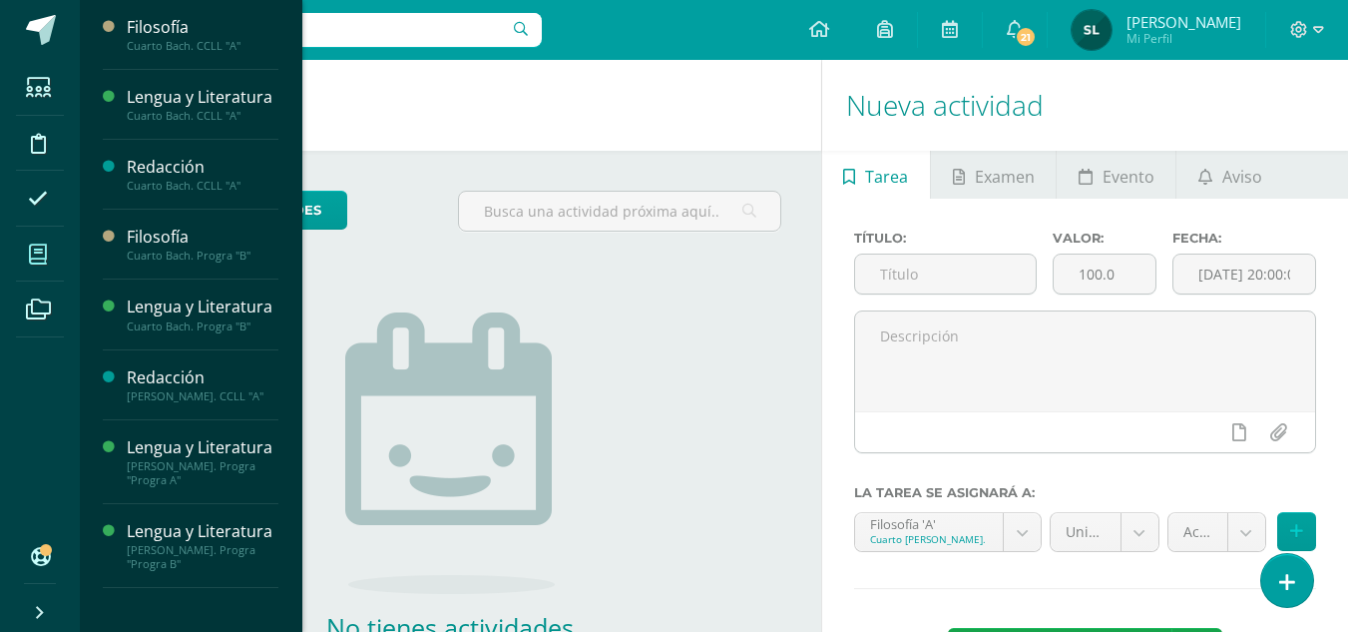
click at [39, 256] on icon at bounding box center [38, 254] width 18 height 20
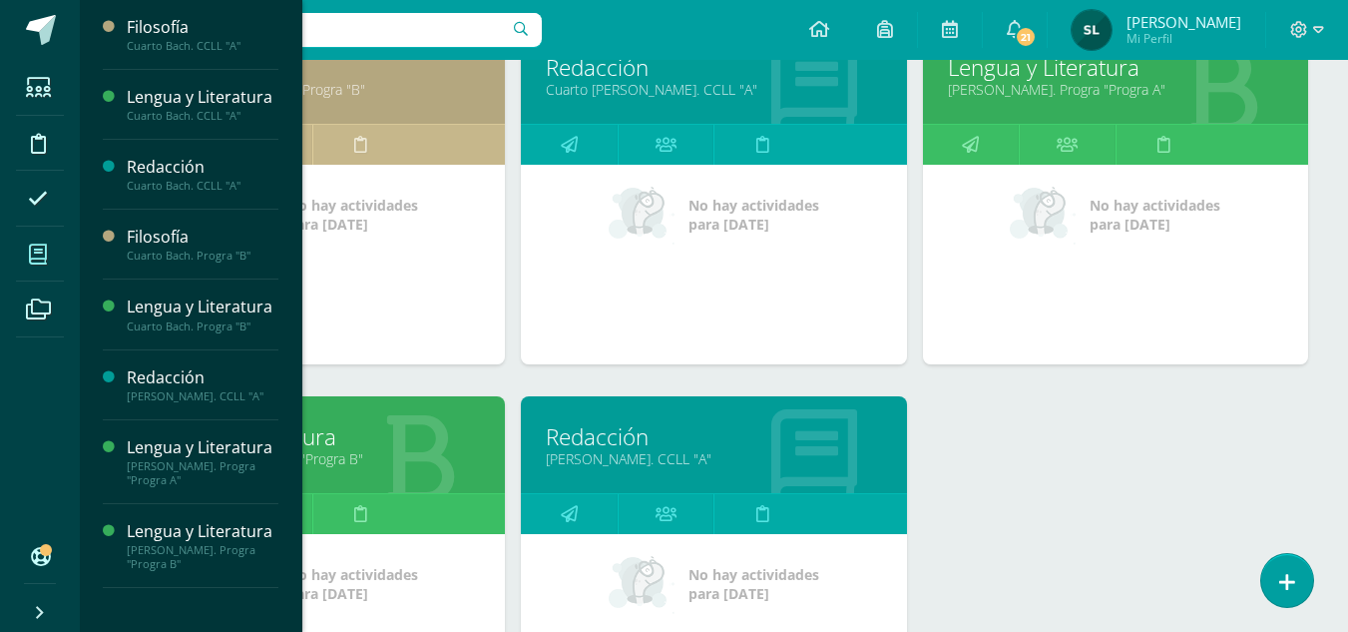
scroll to position [731, 0]
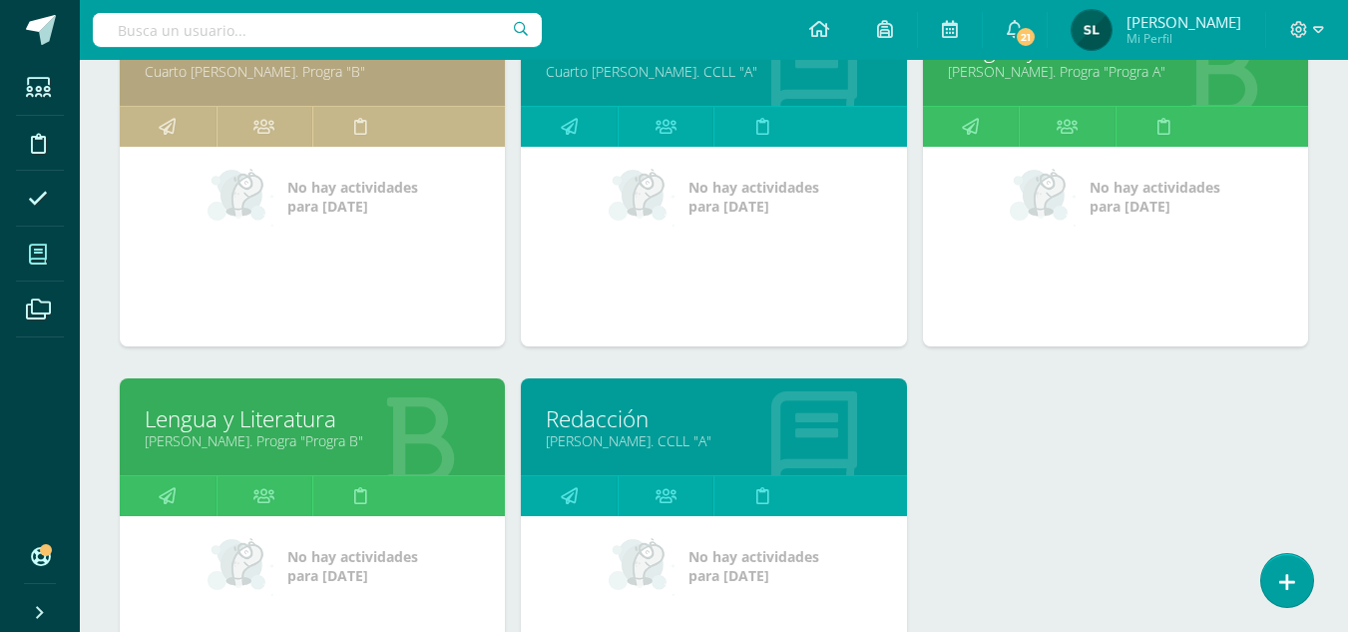
drag, startPoint x: 71, startPoint y: 321, endPoint x: 121, endPoint y: 348, distance: 56.7
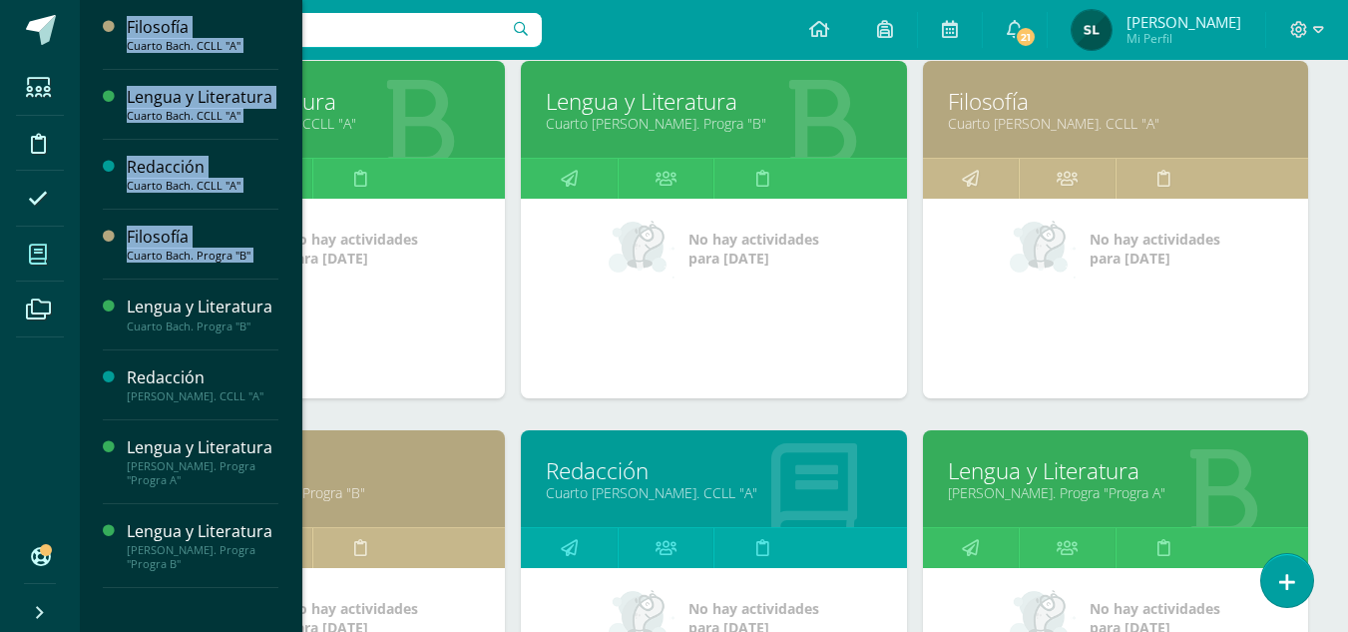
scroll to position [302, 0]
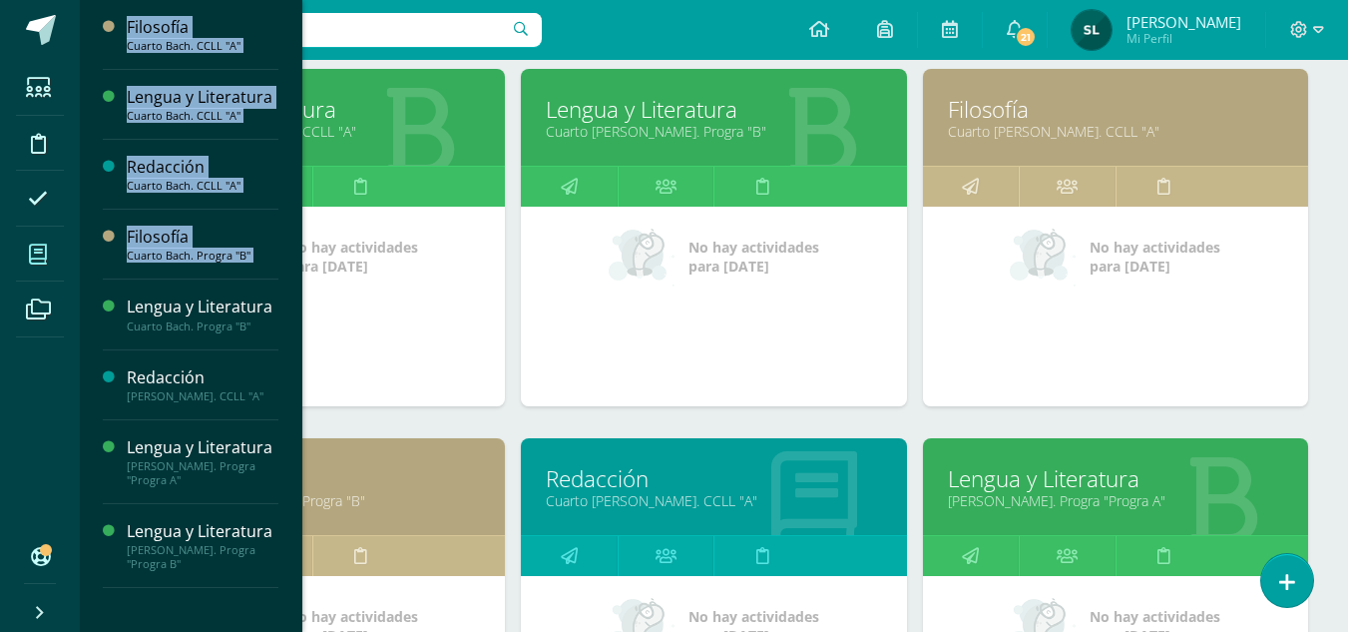
click at [626, 40] on div "Configuración Cerrar sesión Silvia Lorena Mi Perfil 21 21 Avisos 400 avisos sin…" at bounding box center [714, 30] width 1268 height 60
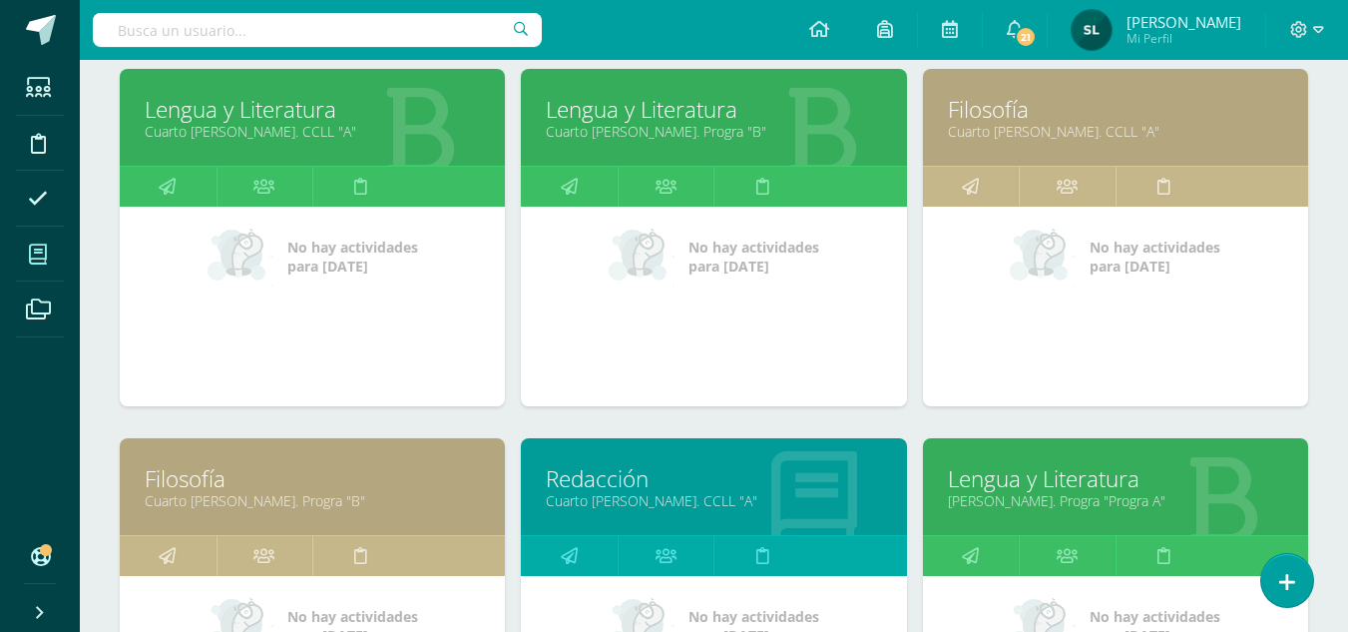
click at [38, 259] on icon at bounding box center [38, 254] width 18 height 20
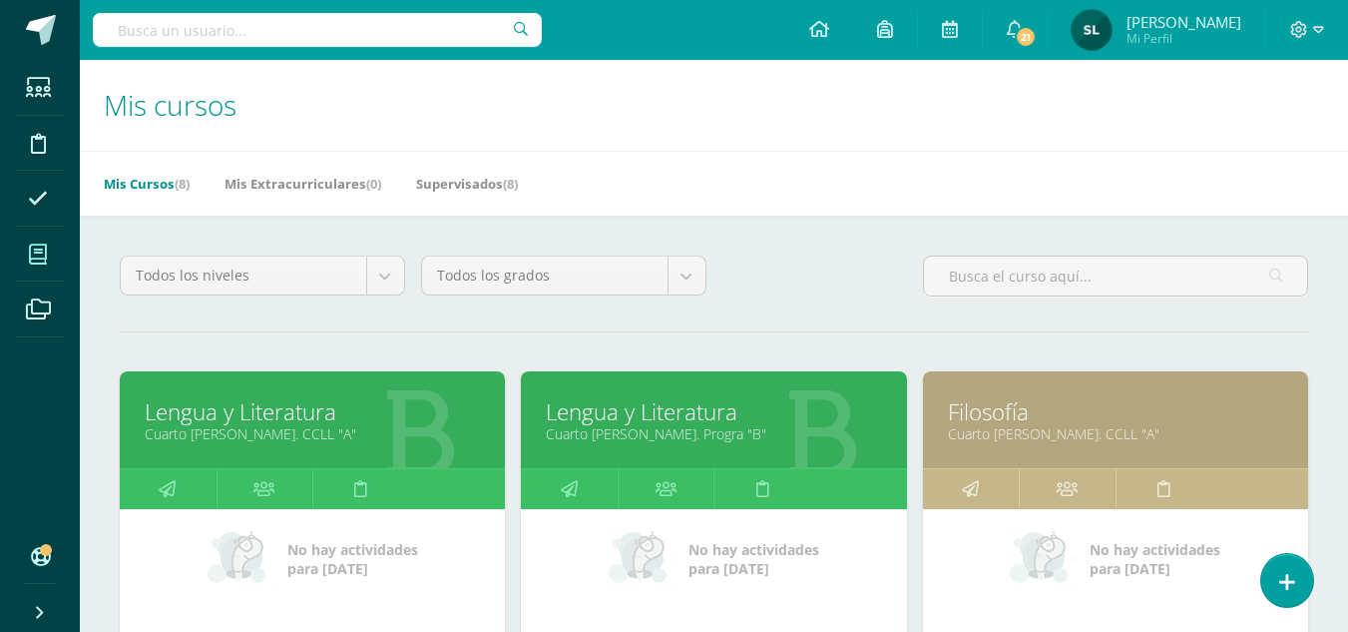
click at [669, 429] on link "Cuarto [PERSON_NAME]. Progra "B"" at bounding box center [713, 433] width 335 height 19
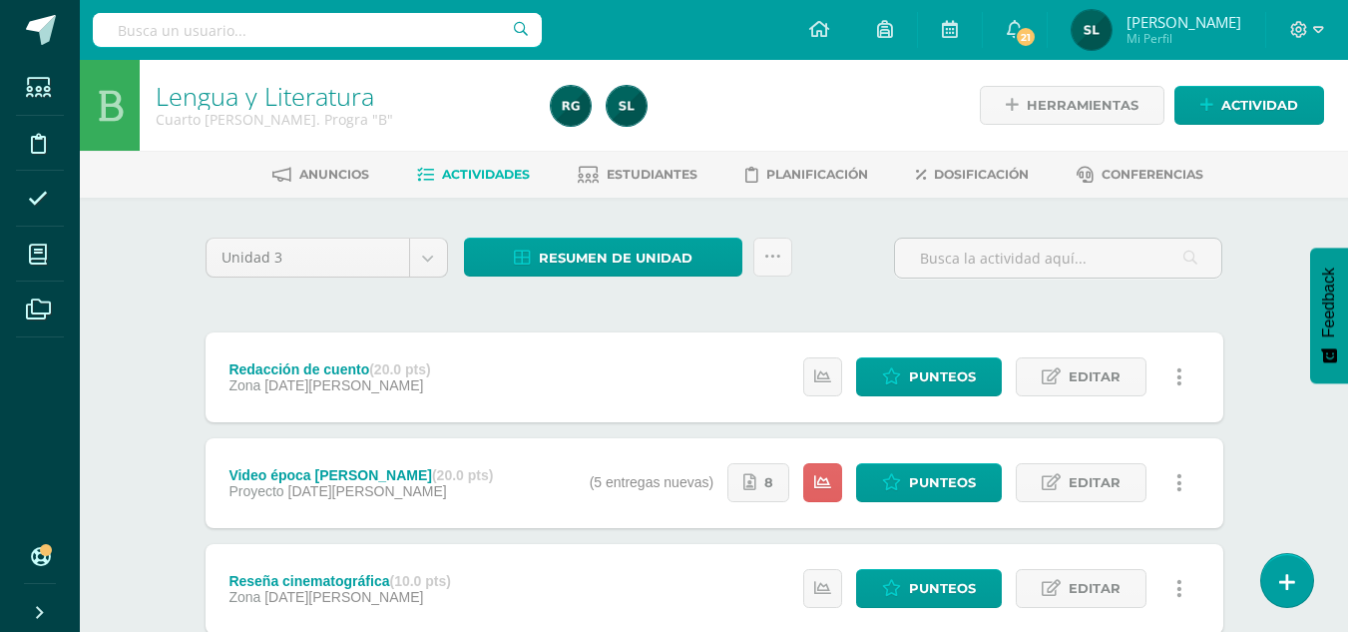
click at [387, 473] on div "Video época de Cervantes (20.0 pts)" at bounding box center [360, 475] width 264 height 16
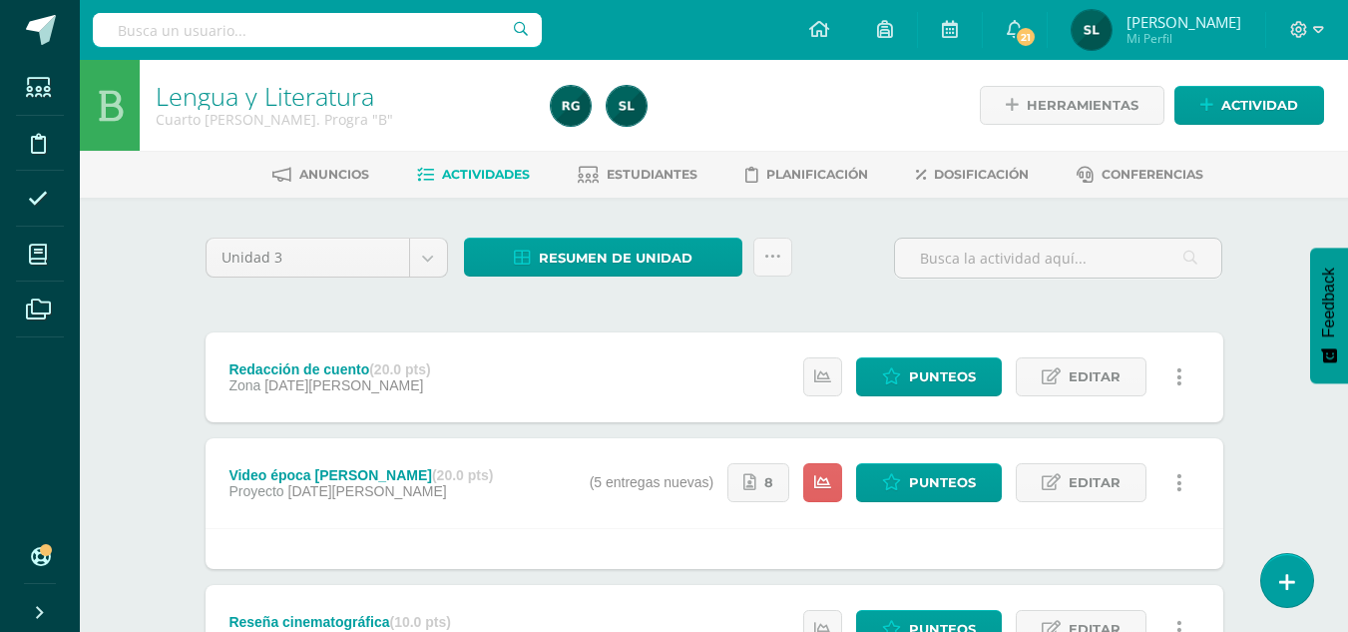
click at [386, 472] on div "Video época de Cervantes (20.0 pts)" at bounding box center [360, 475] width 264 height 16
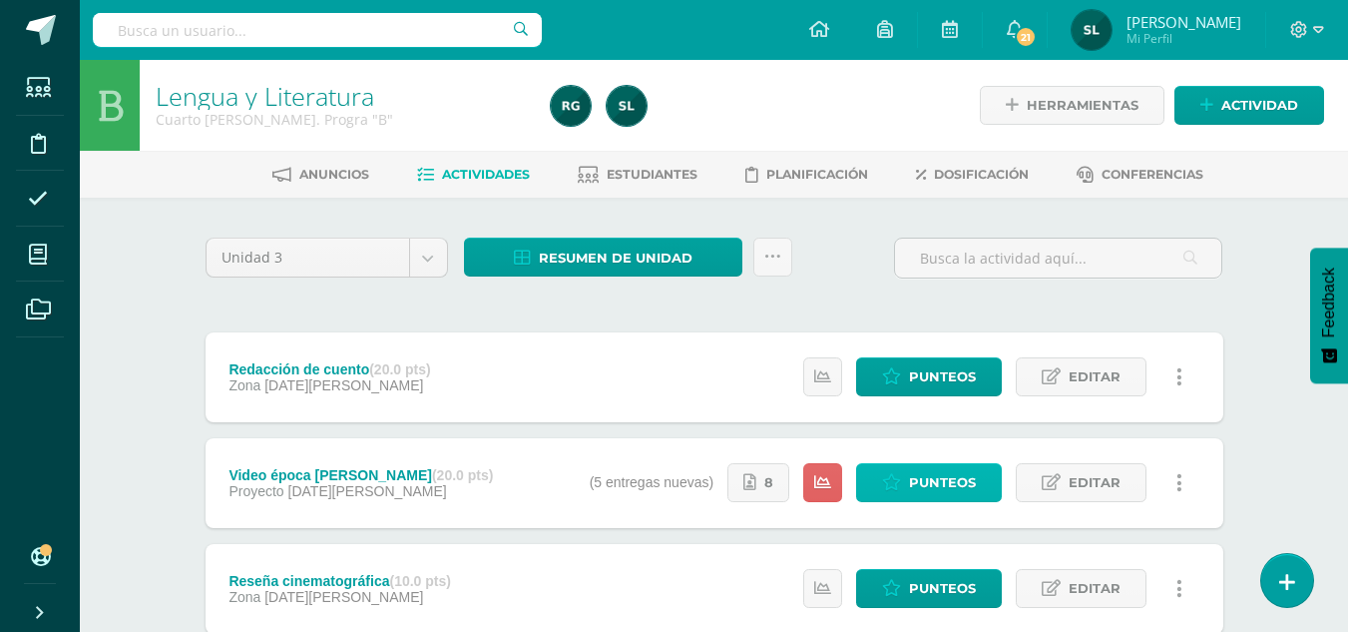
click at [913, 480] on span "Punteos" at bounding box center [942, 482] width 67 height 37
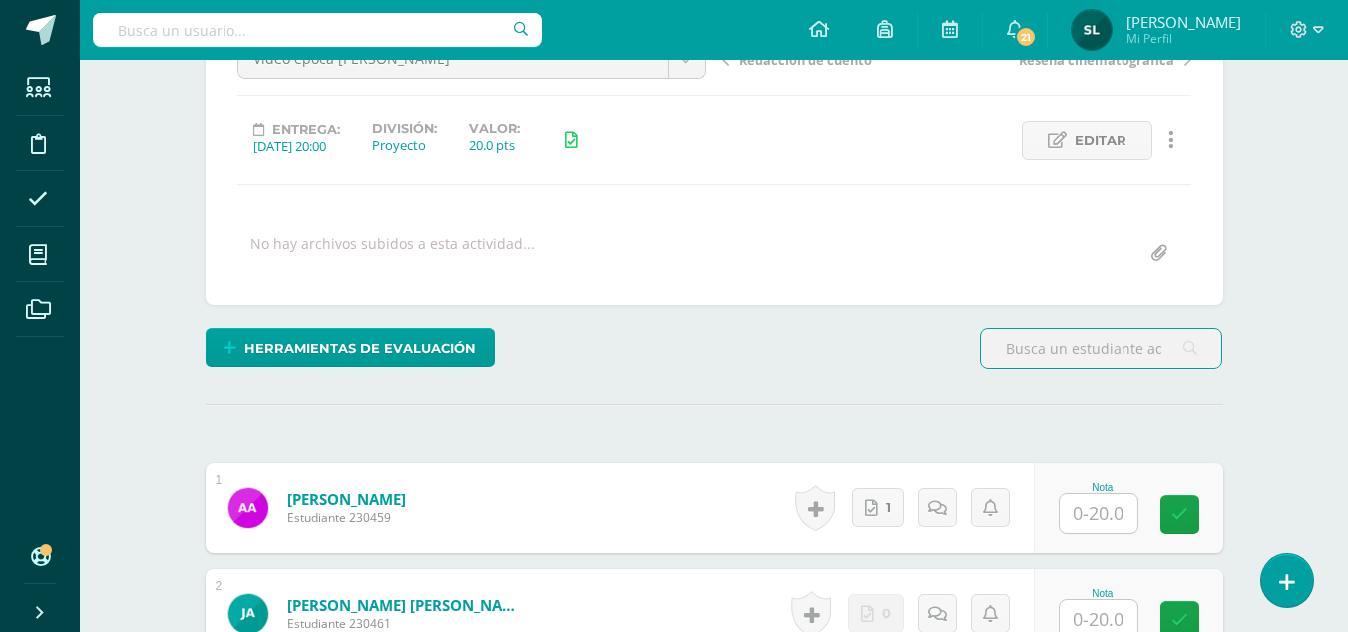
scroll to position [243, 0]
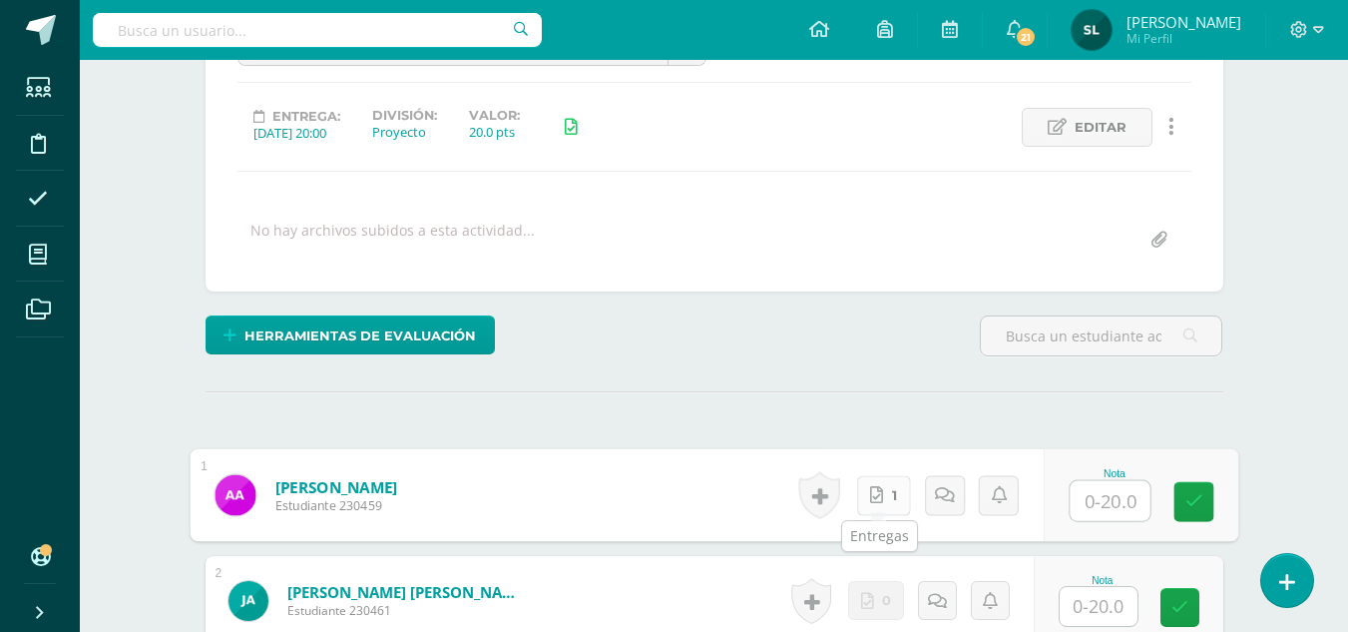
click at [873, 503] on icon at bounding box center [876, 494] width 13 height 17
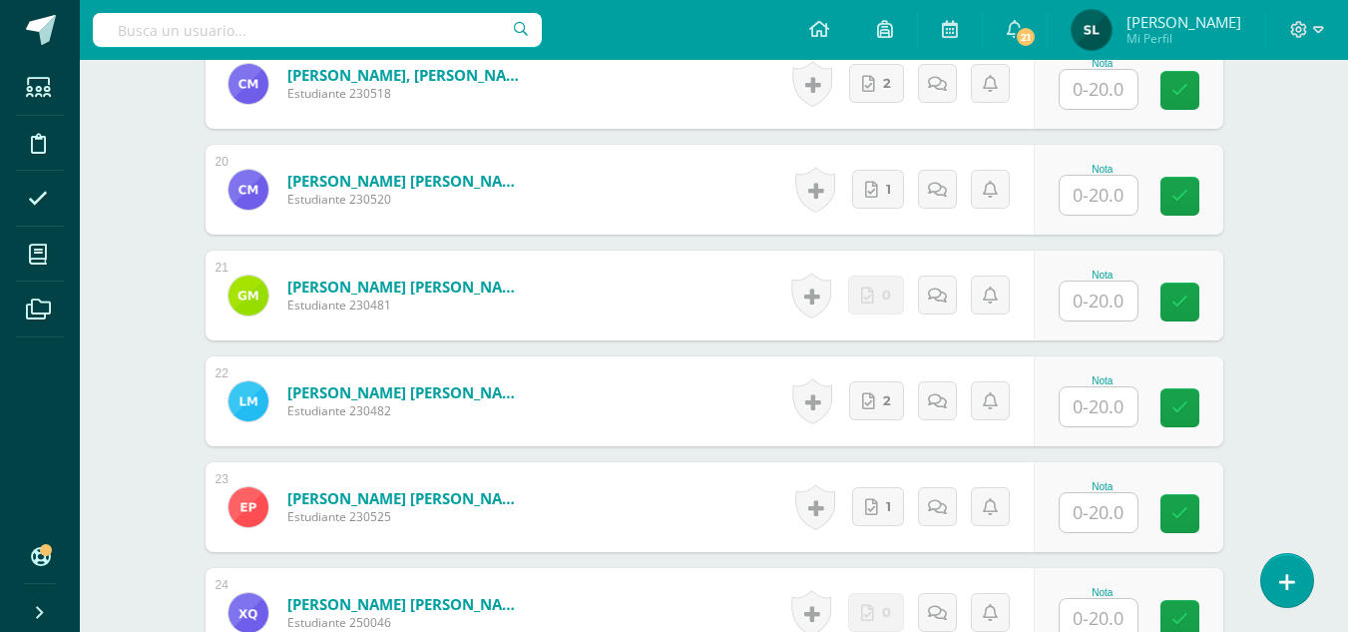
scroll to position [2598, 0]
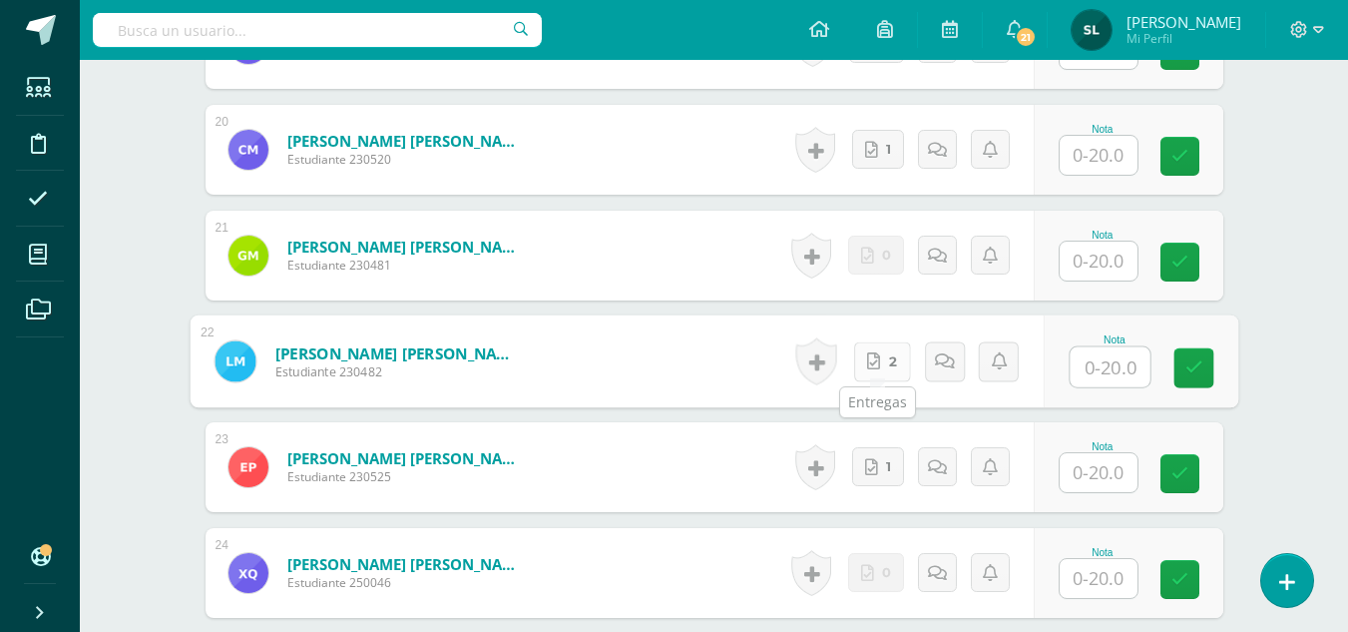
click at [882, 364] on link "2" at bounding box center [881, 361] width 57 height 40
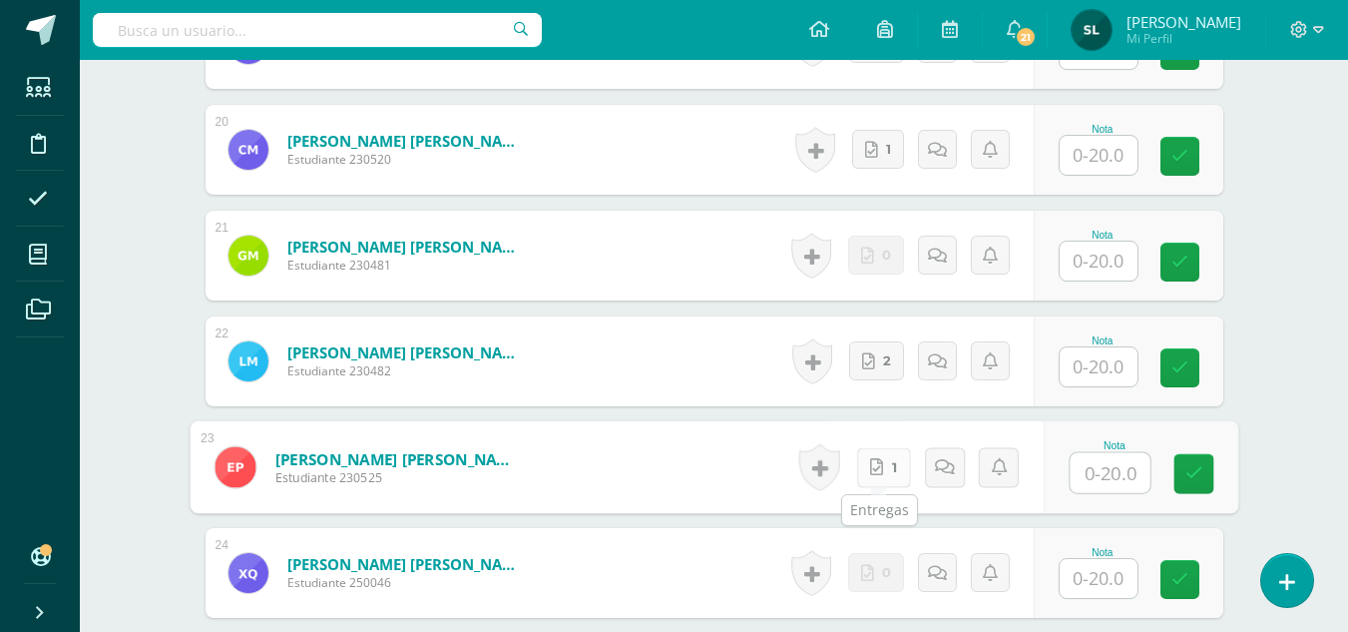
click at [886, 474] on link "1" at bounding box center [883, 467] width 54 height 40
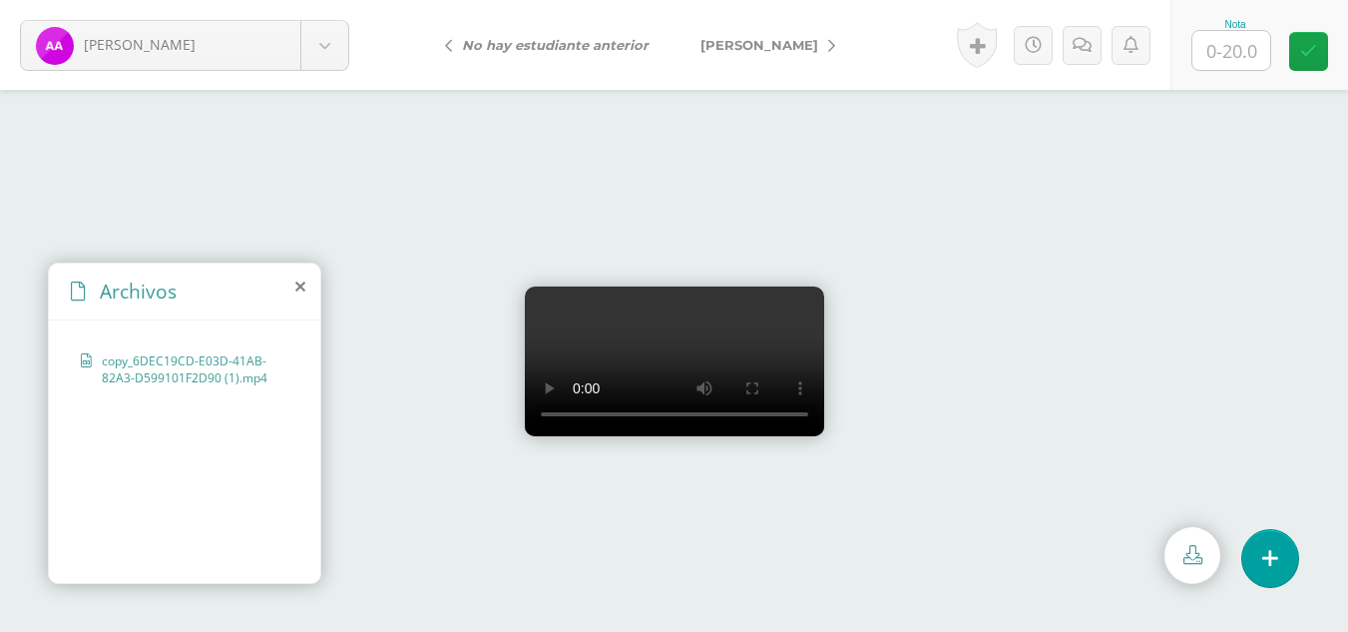
click at [525, 368] on video at bounding box center [674, 361] width 299 height 150
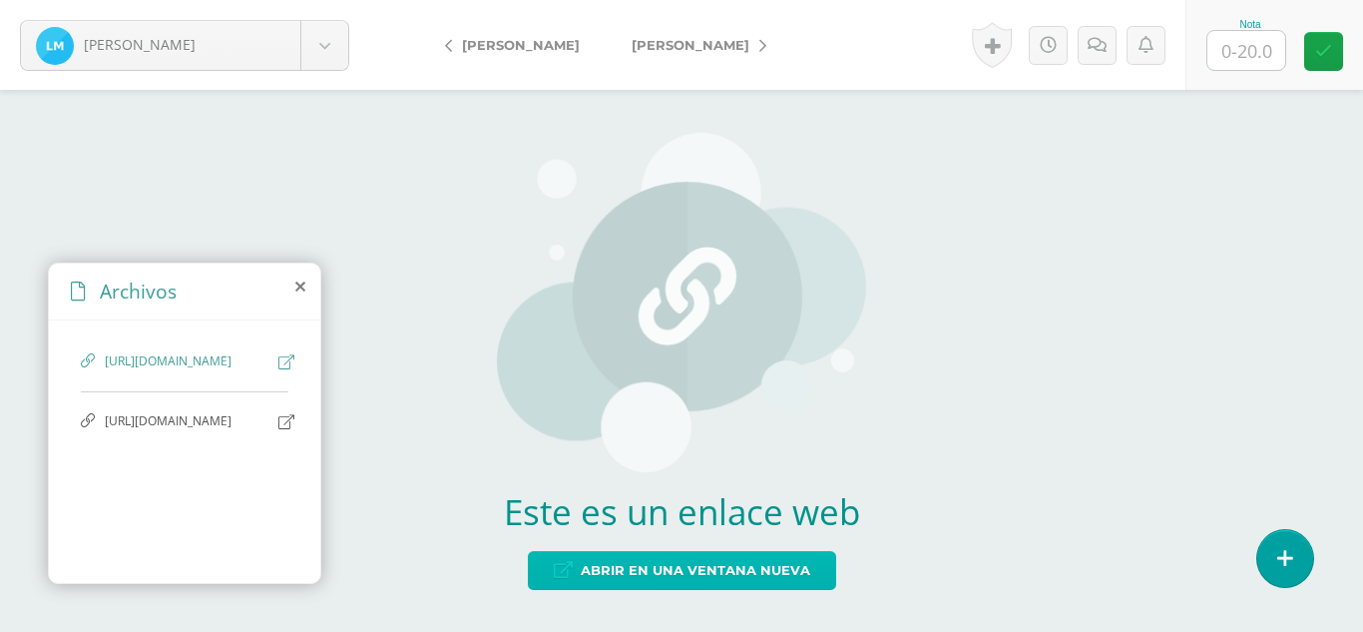
click at [771, 567] on span "Abrir en una ventana nueva" at bounding box center [695, 570] width 229 height 37
click at [721, 565] on span "Abrir en una ventana nueva" at bounding box center [695, 570] width 229 height 37
